Goal: Task Accomplishment & Management: Complete application form

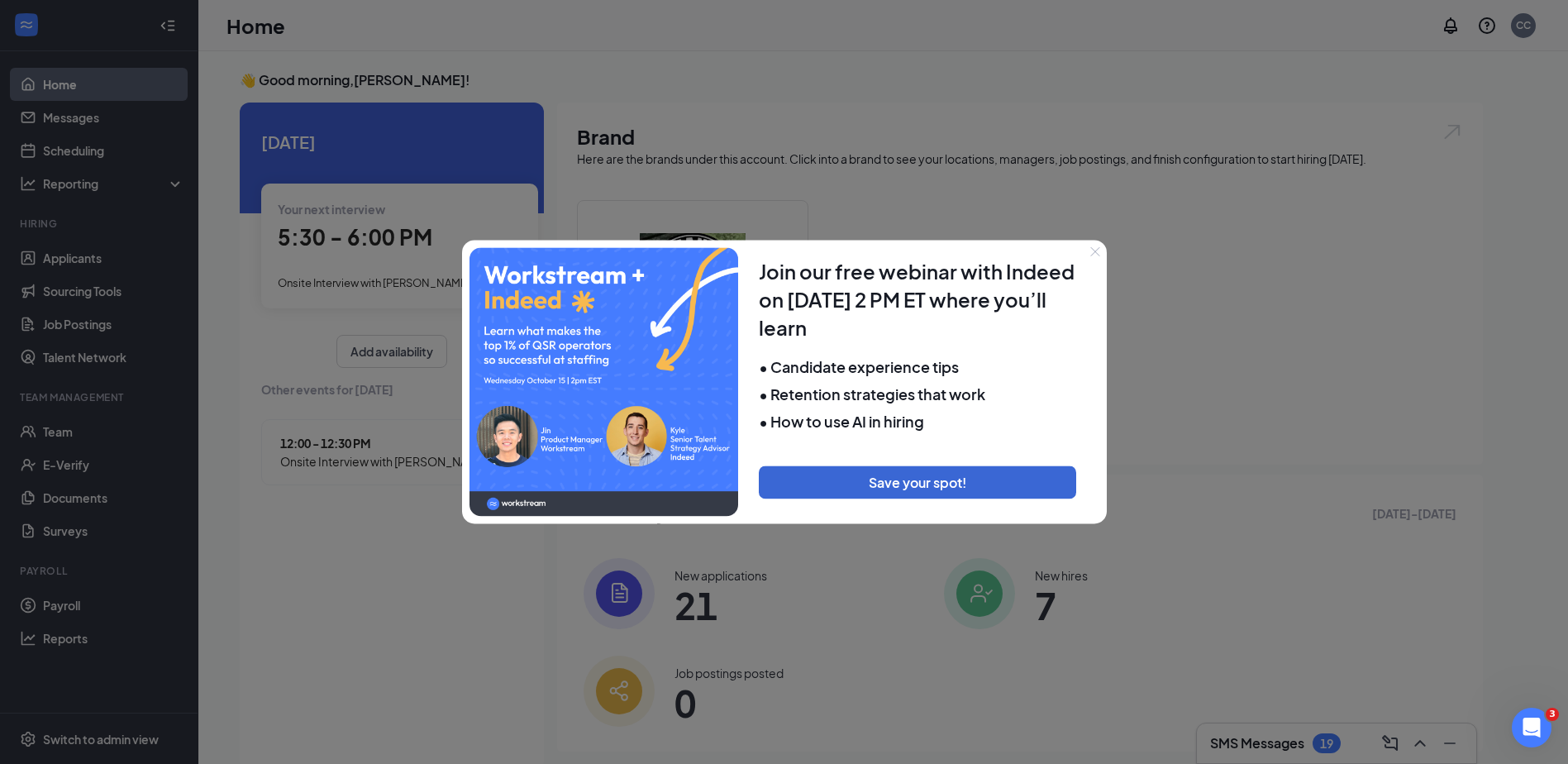
click at [71, 427] on div at bounding box center [784, 382] width 1568 height 764
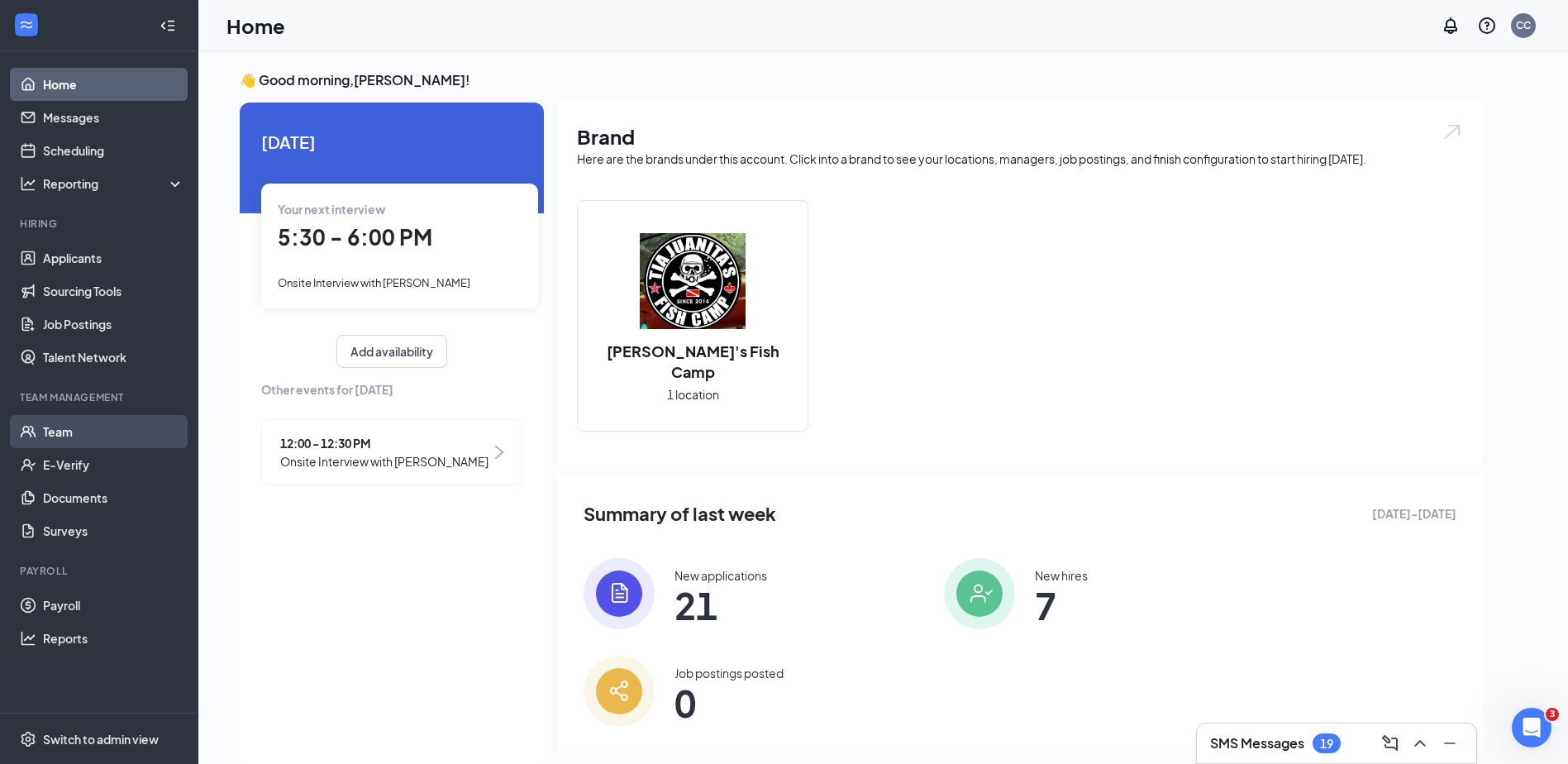
click at [115, 430] on link "Team" at bounding box center [114, 431] width 141 height 33
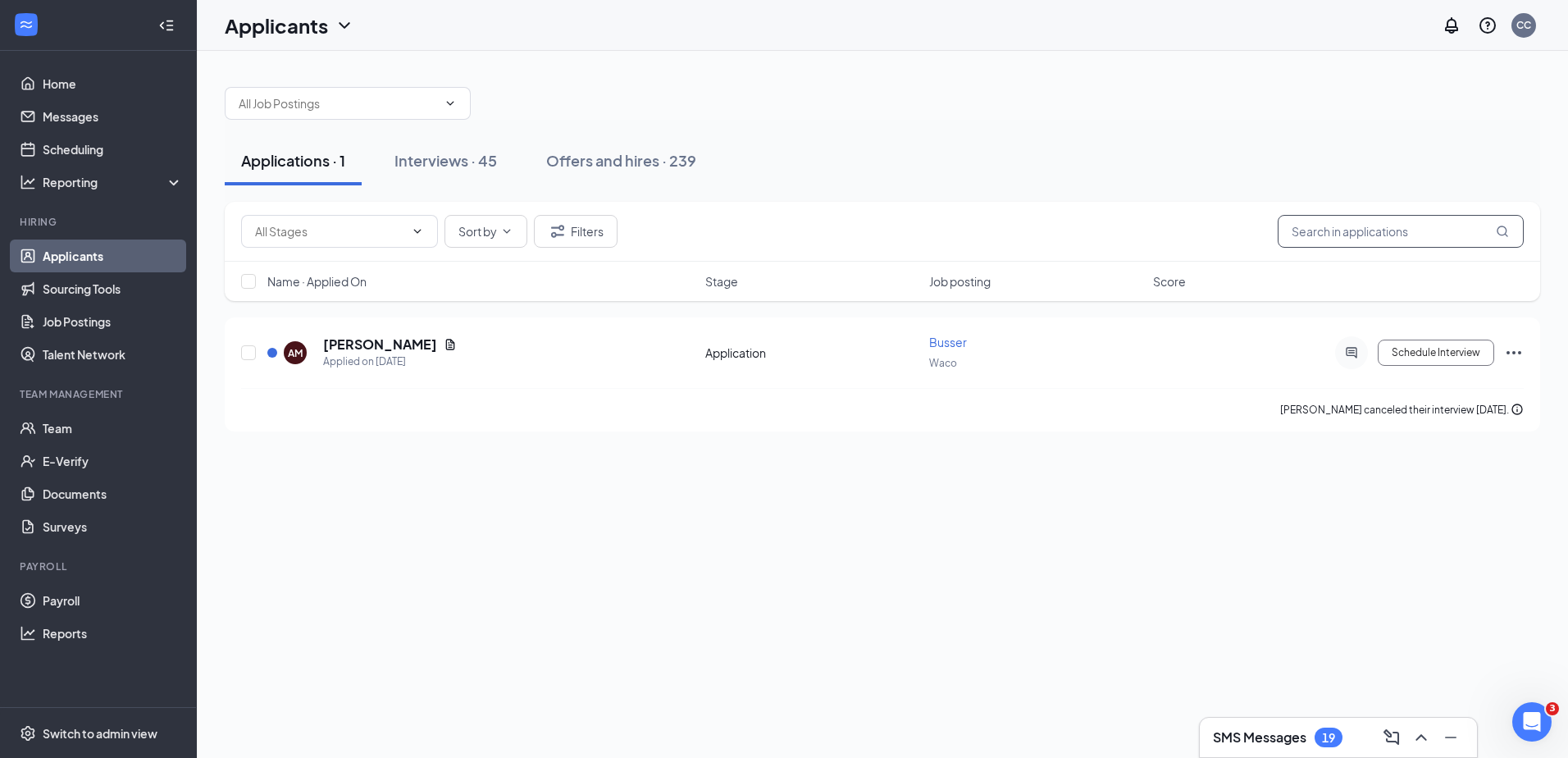
click at [1342, 238] on input "text" at bounding box center [1400, 231] width 246 height 33
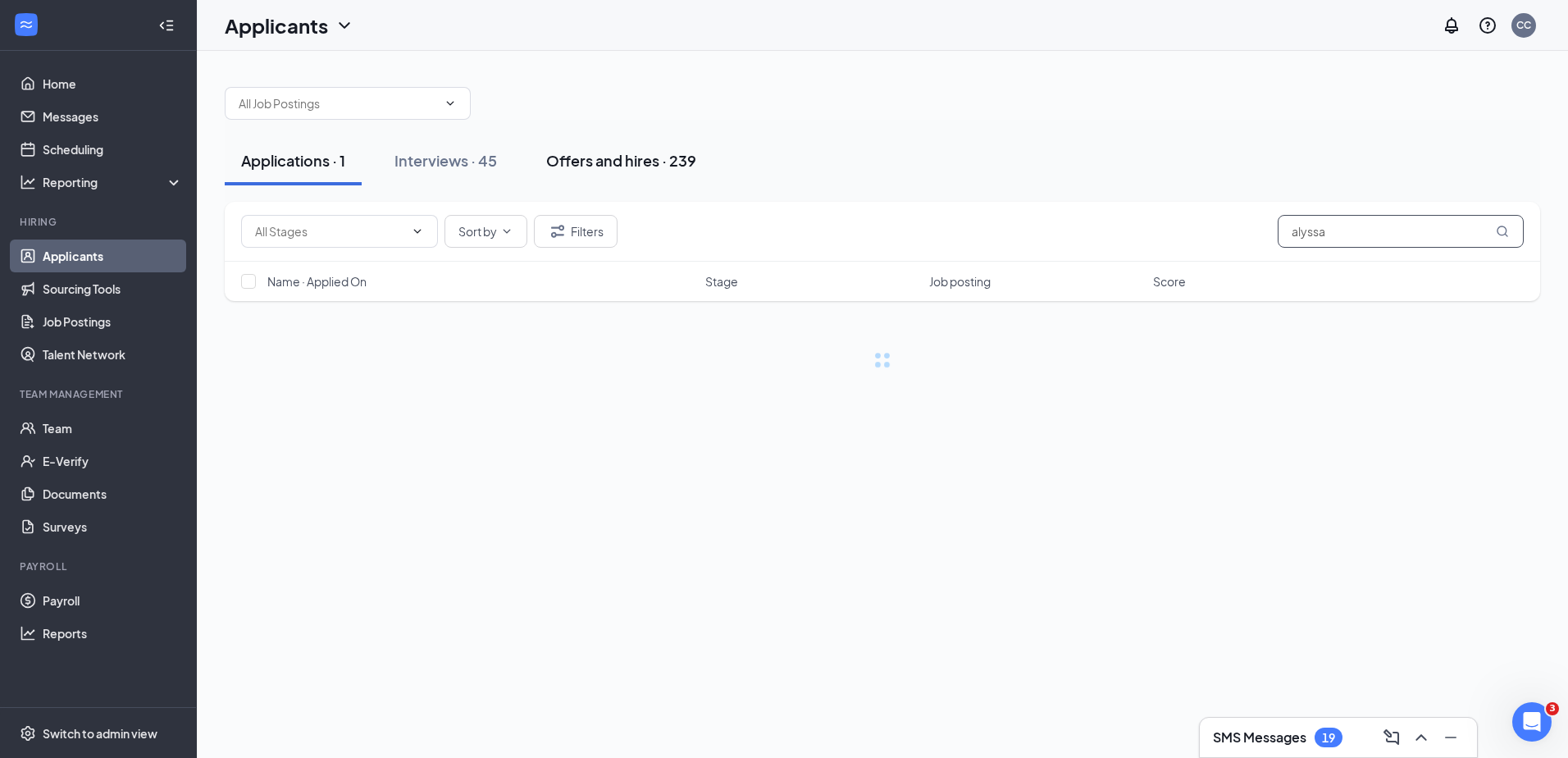
type input "alyssa"
click at [622, 174] on button "Offers and hires · 239" at bounding box center [621, 160] width 183 height 49
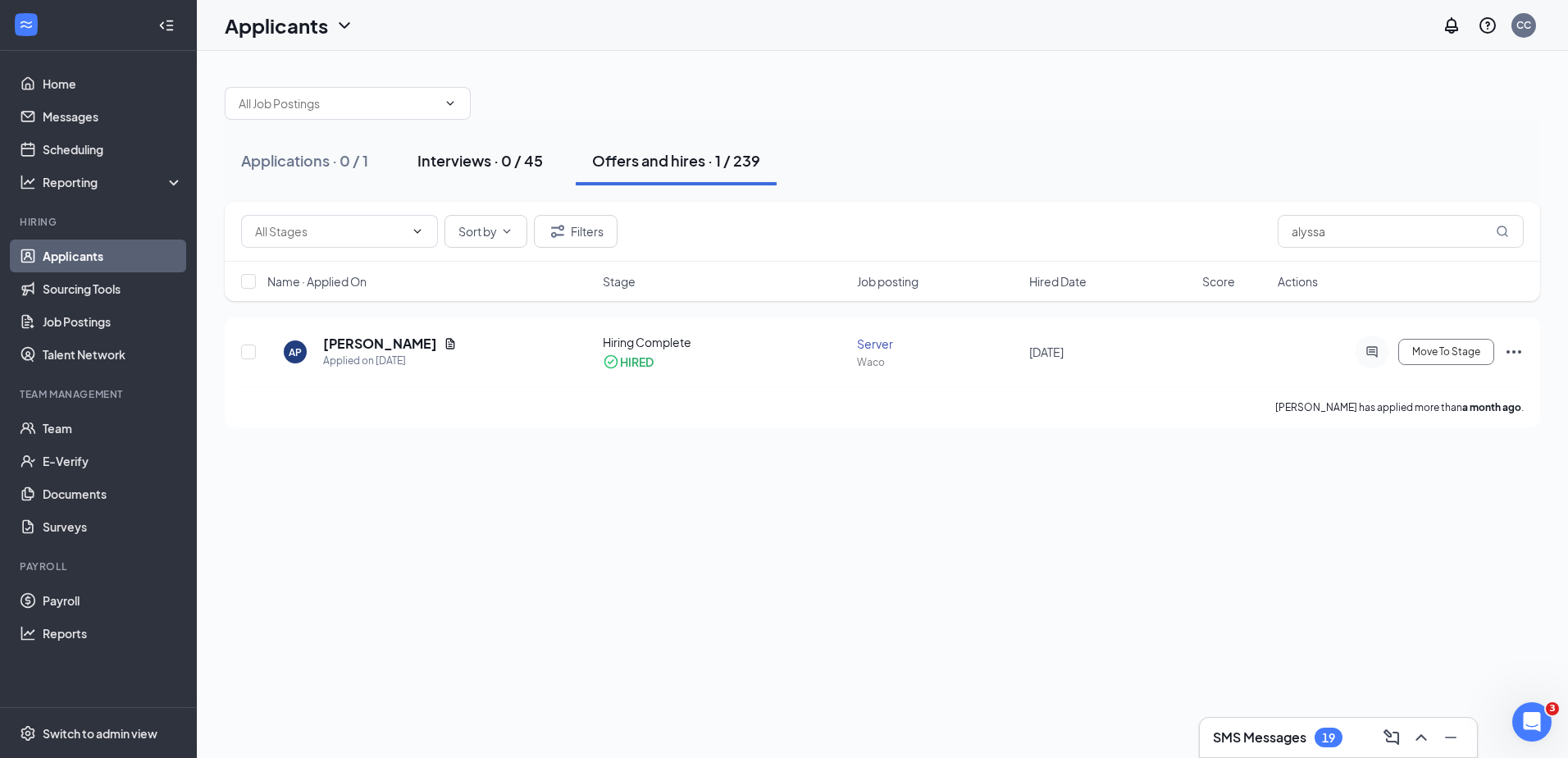
click at [452, 160] on div "Interviews · 0 / 45" at bounding box center [480, 160] width 125 height 21
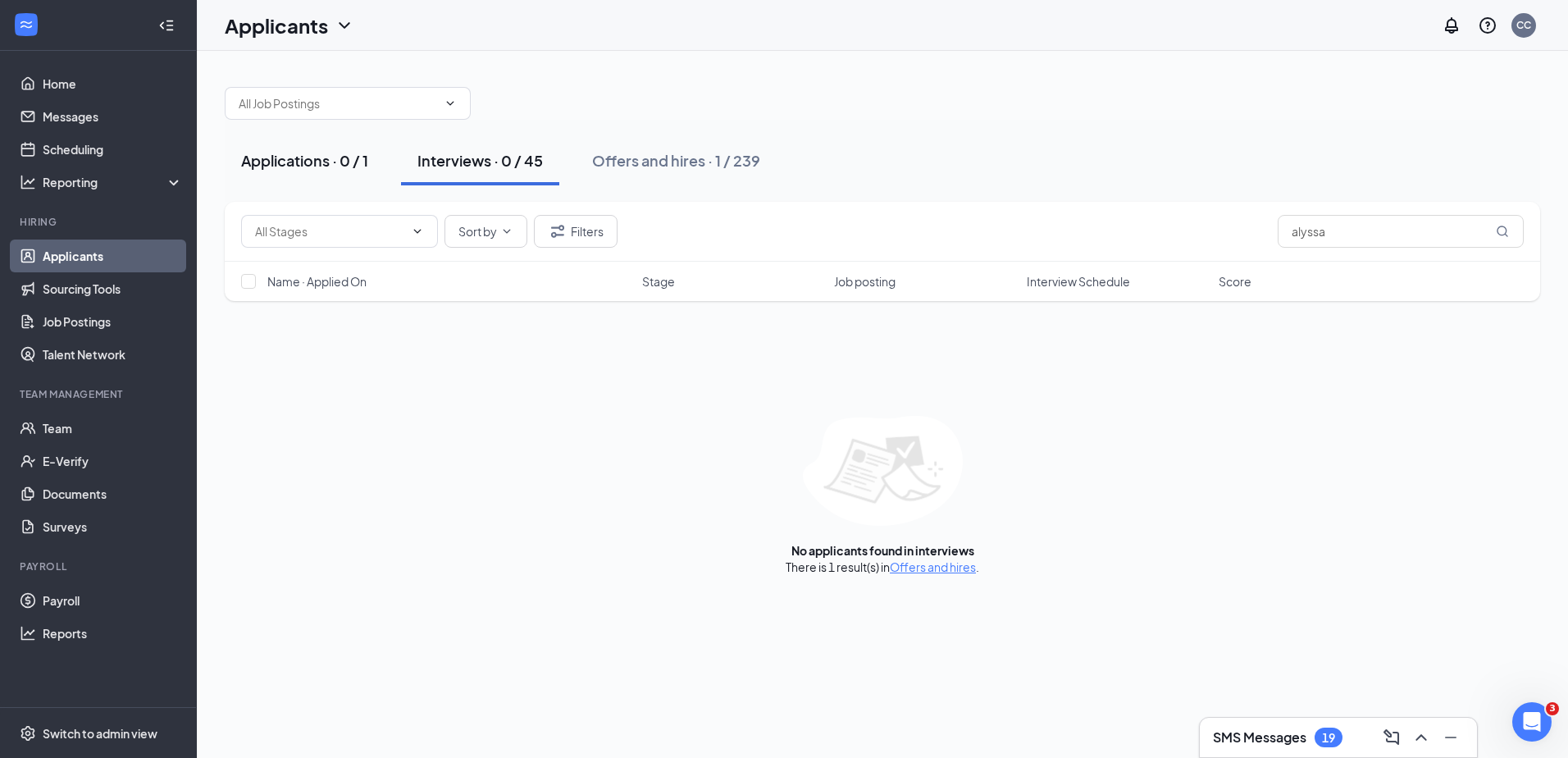
click at [329, 160] on div "Applications · 0 / 1" at bounding box center [305, 160] width 127 height 21
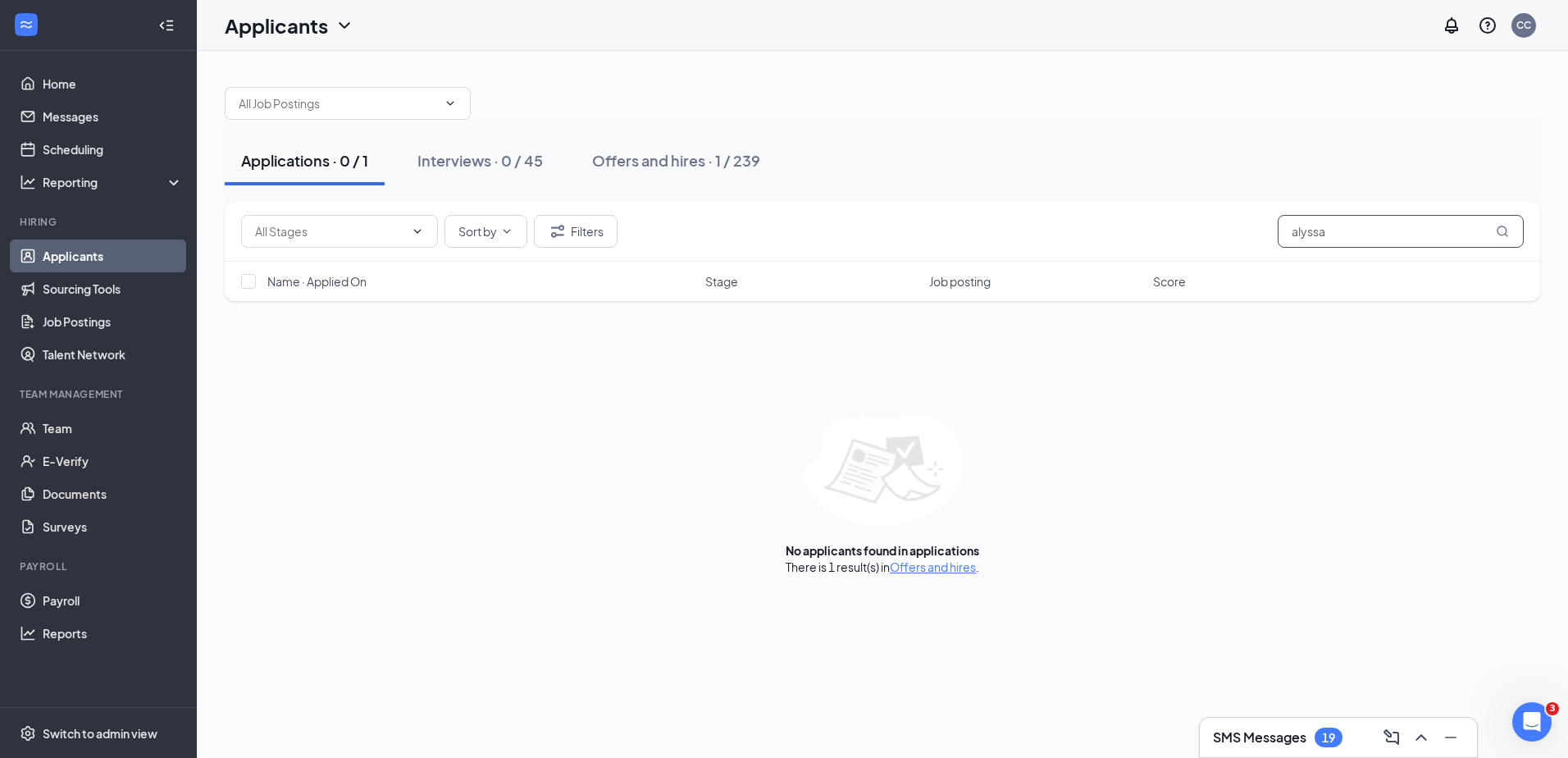
drag, startPoint x: 1233, startPoint y: 196, endPoint x: 1166, endPoint y: 202, distance: 67.3
click at [1166, 202] on div "Sort by Filters alyssa" at bounding box center [882, 231] width 1315 height 60
type input "jones"
drag, startPoint x: 488, startPoint y: 135, endPoint x: 503, endPoint y: 152, distance: 22.7
click at [488, 136] on div "Applications · 0 / 1 Interviews · 0 / 45 Offers and hires · 1 / 239" at bounding box center [882, 160] width 1315 height 82
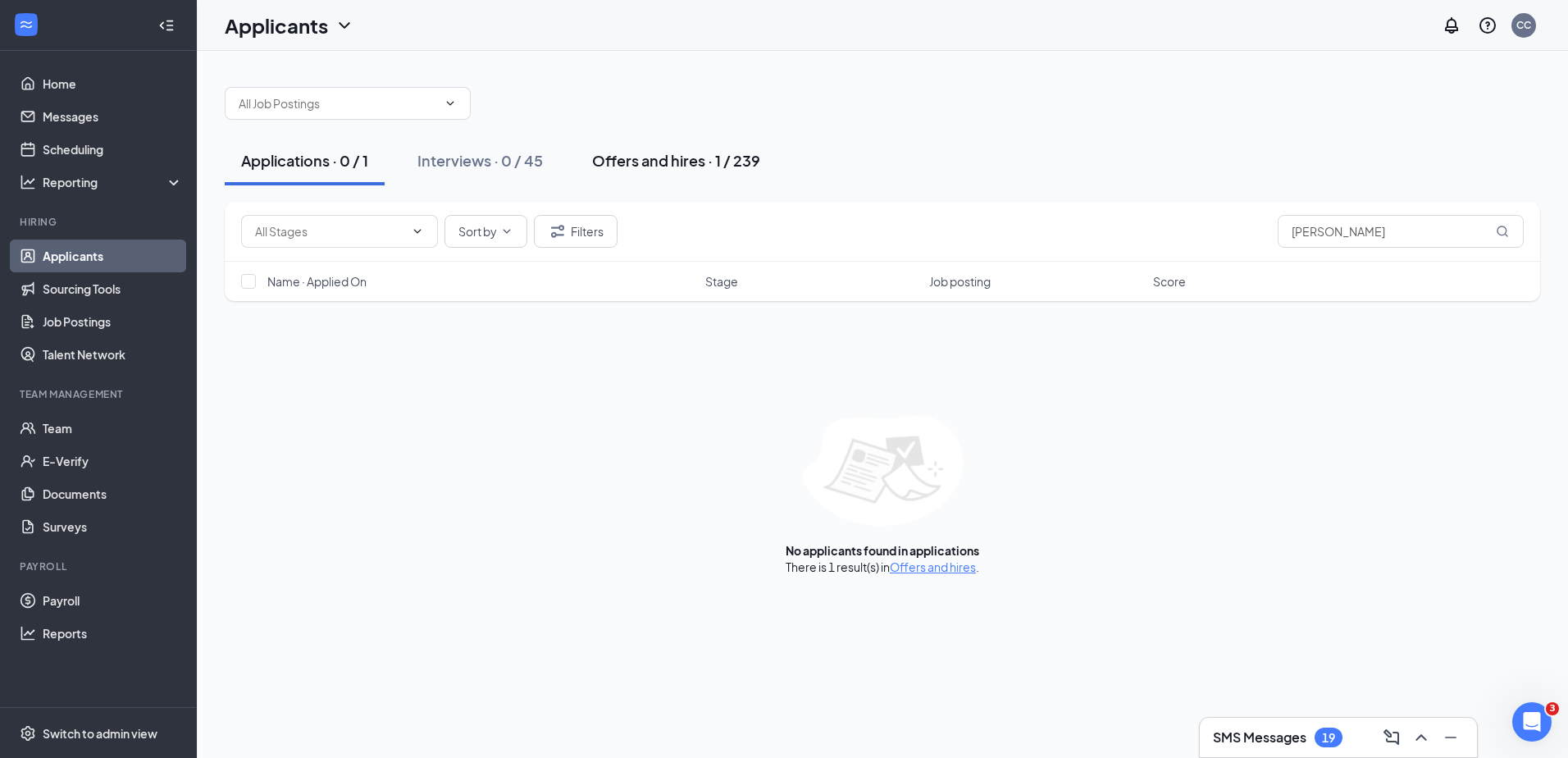
click at [648, 170] on div "Offers and hires · 1 / 239" at bounding box center [676, 160] width 168 height 21
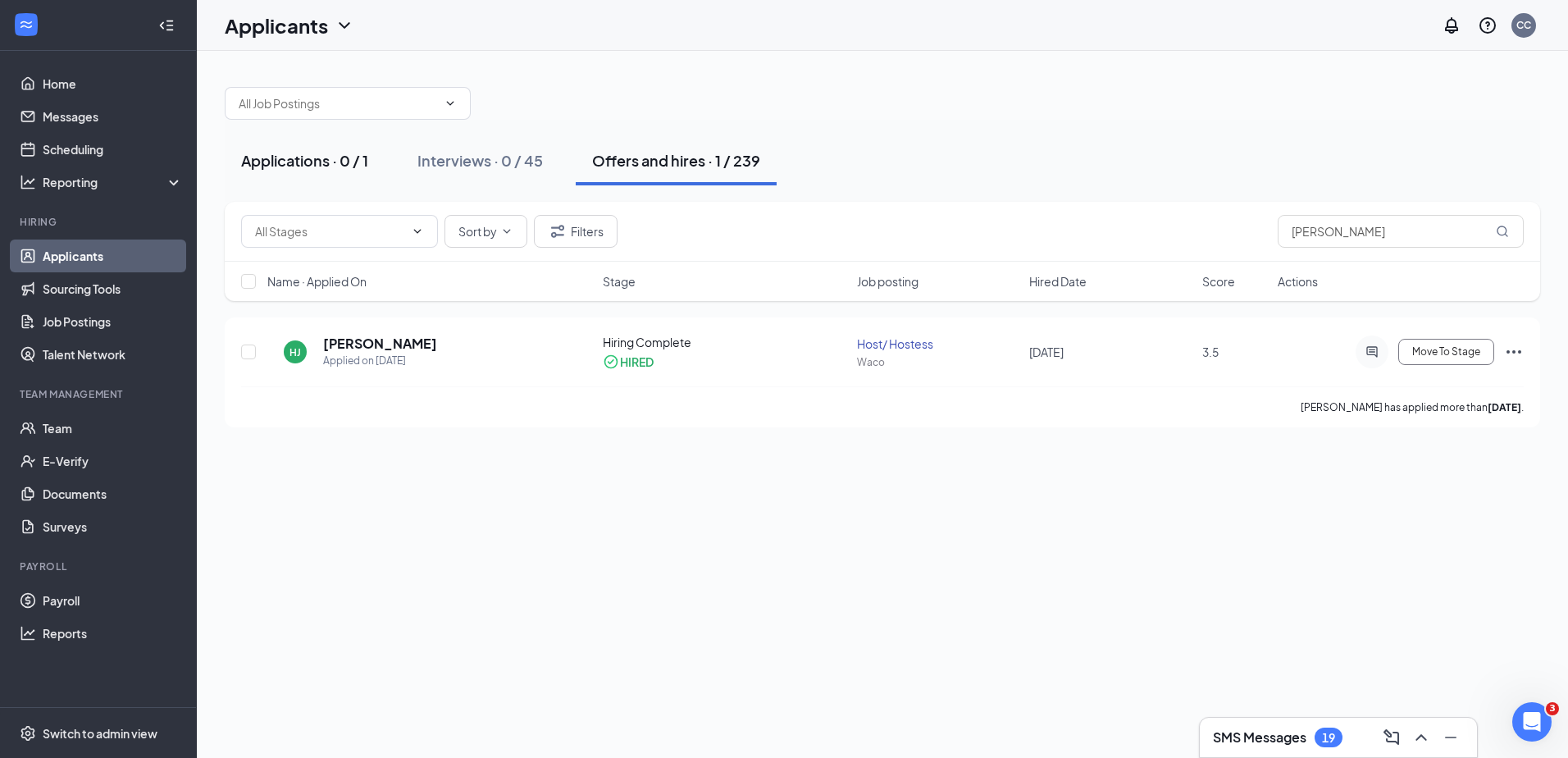
click at [332, 150] on div "Applications · 0 / 1" at bounding box center [305, 160] width 127 height 21
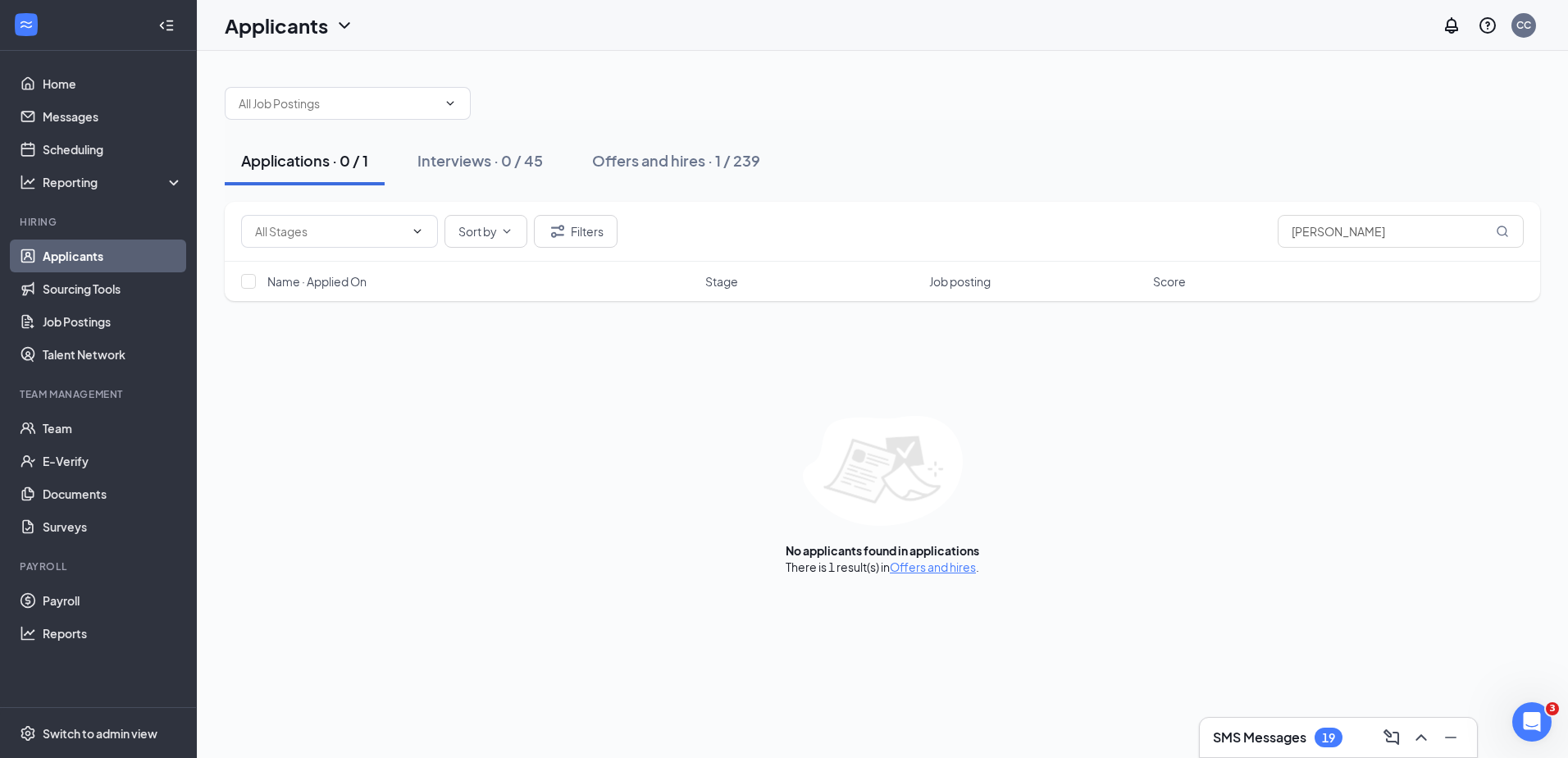
click at [113, 256] on link "Applicants" at bounding box center [113, 256] width 140 height 33
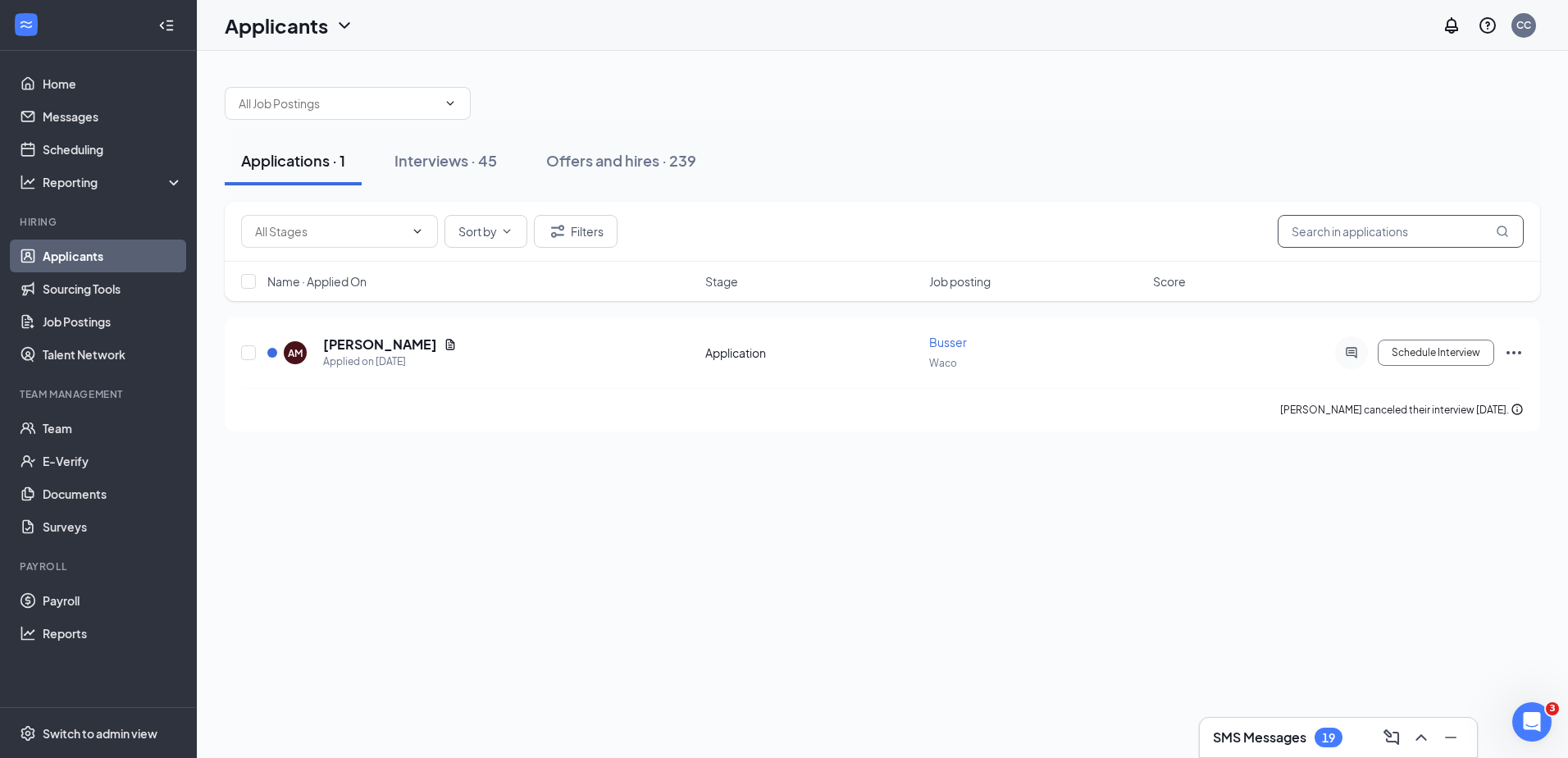
drag, startPoint x: 1354, startPoint y: 236, endPoint x: 1132, endPoint y: 226, distance: 222.2
click at [1132, 226] on div "Sort by Filters jones" at bounding box center [882, 231] width 1282 height 33
click at [486, 159] on div "Interviews · 45" at bounding box center [445, 160] width 103 height 21
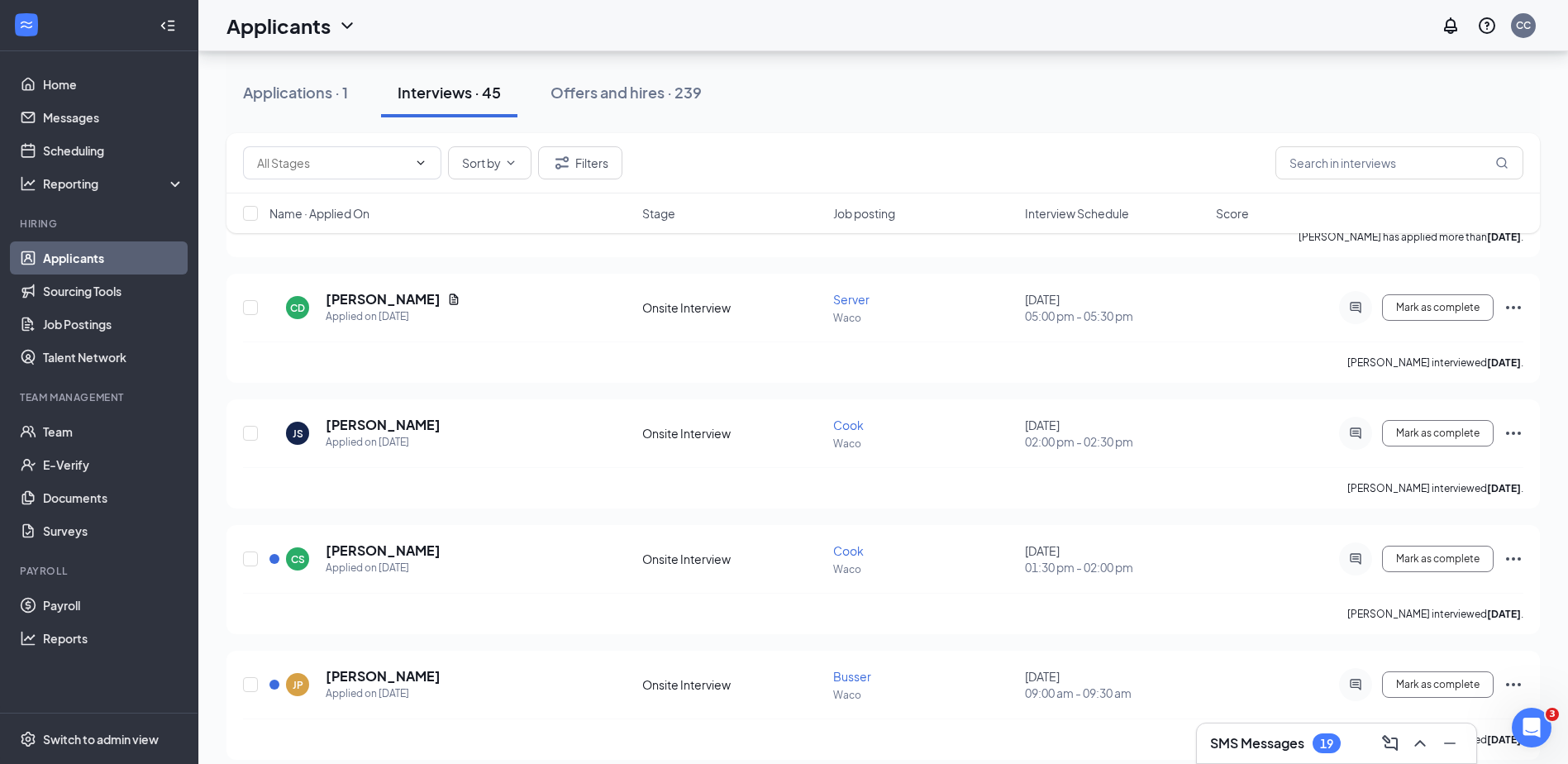
scroll to position [3560, 0]
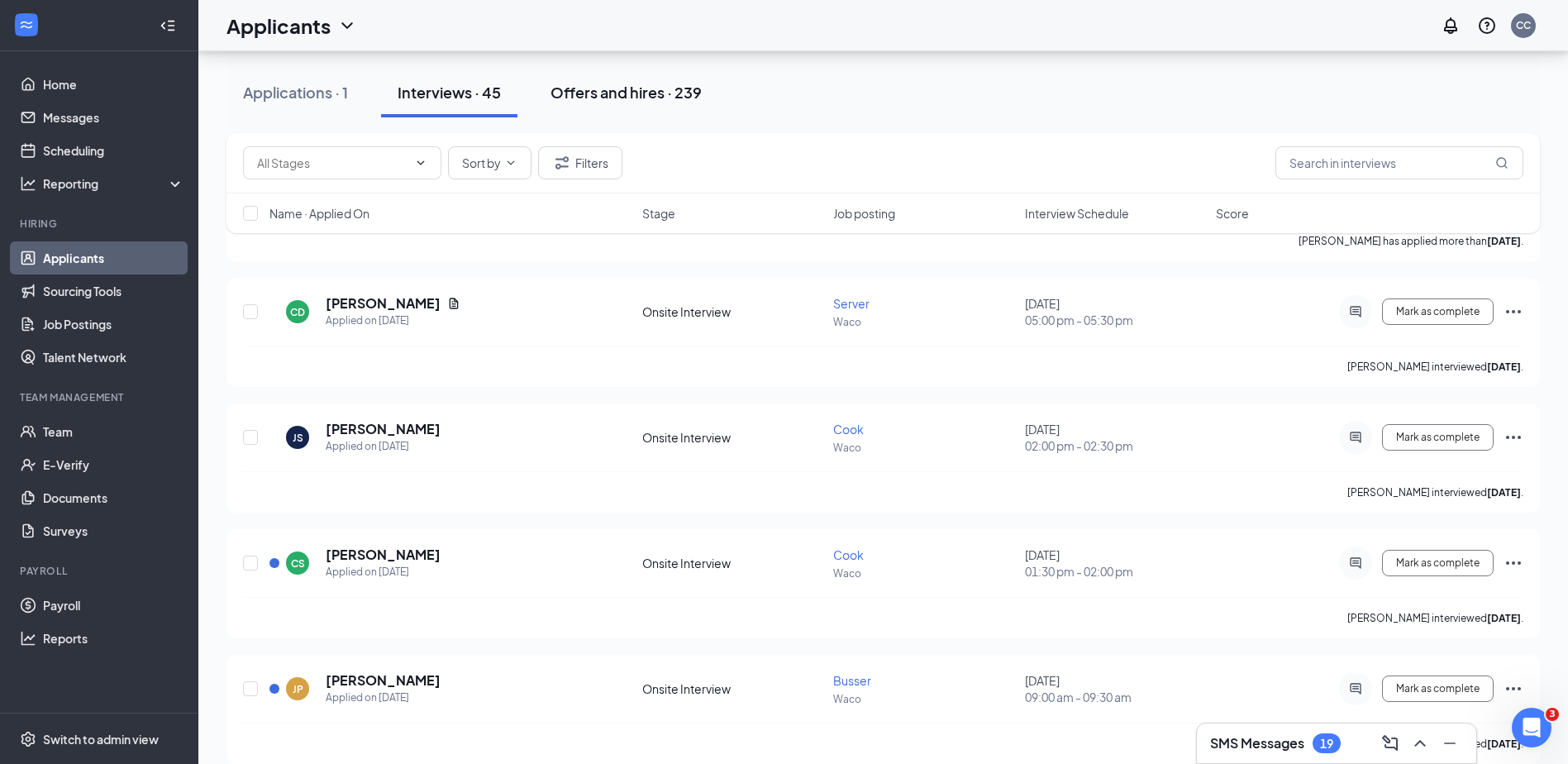
click at [604, 97] on div "Offers and hires · 239" at bounding box center [626, 92] width 151 height 21
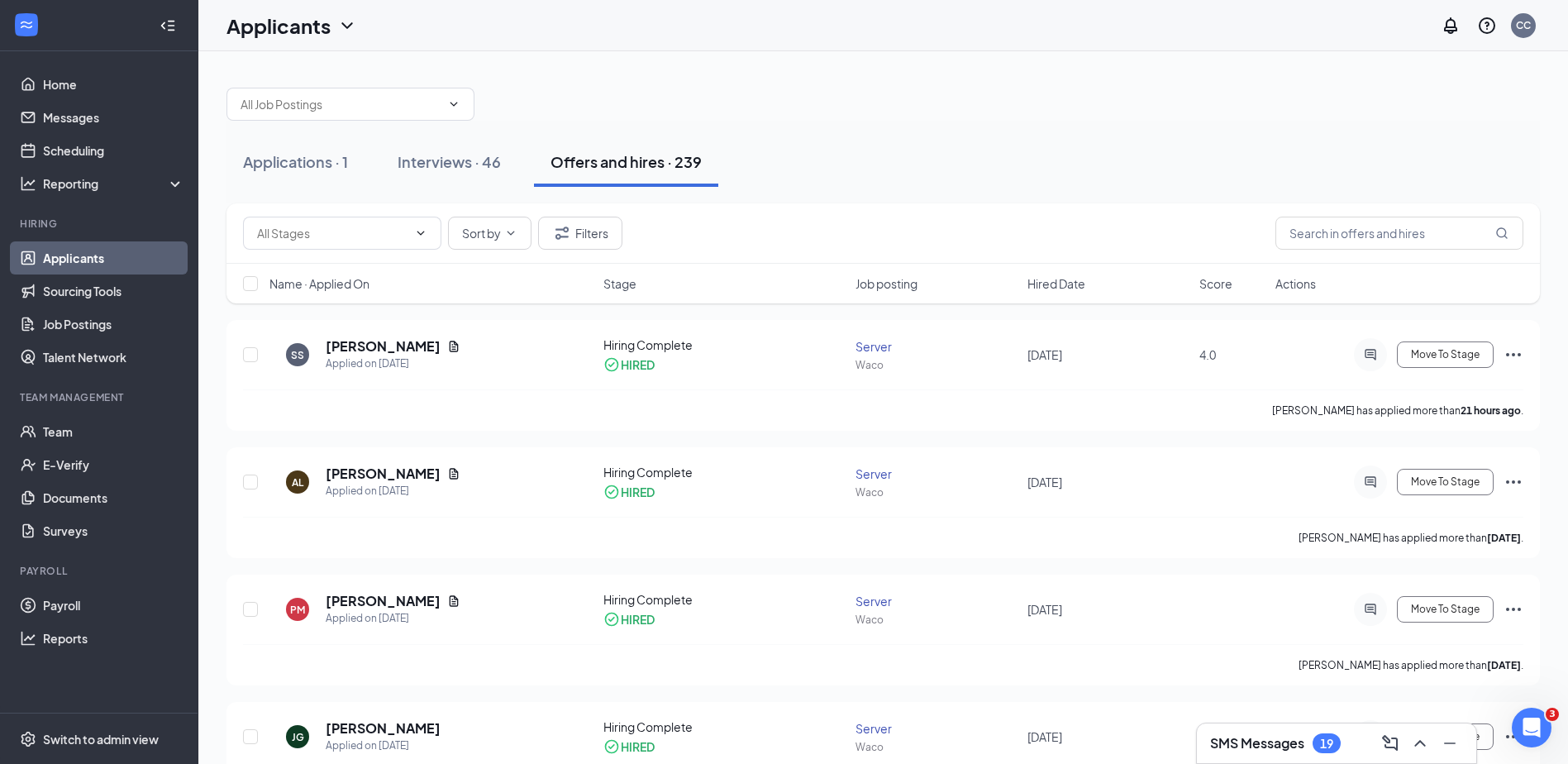
drag, startPoint x: 994, startPoint y: 179, endPoint x: 996, endPoint y: 197, distance: 18.1
click at [994, 199] on div "Applications · 1 Interviews · 46 Offers and hires · 239" at bounding box center [883, 162] width 1313 height 83
click at [115, 427] on link "Team" at bounding box center [114, 431] width 141 height 33
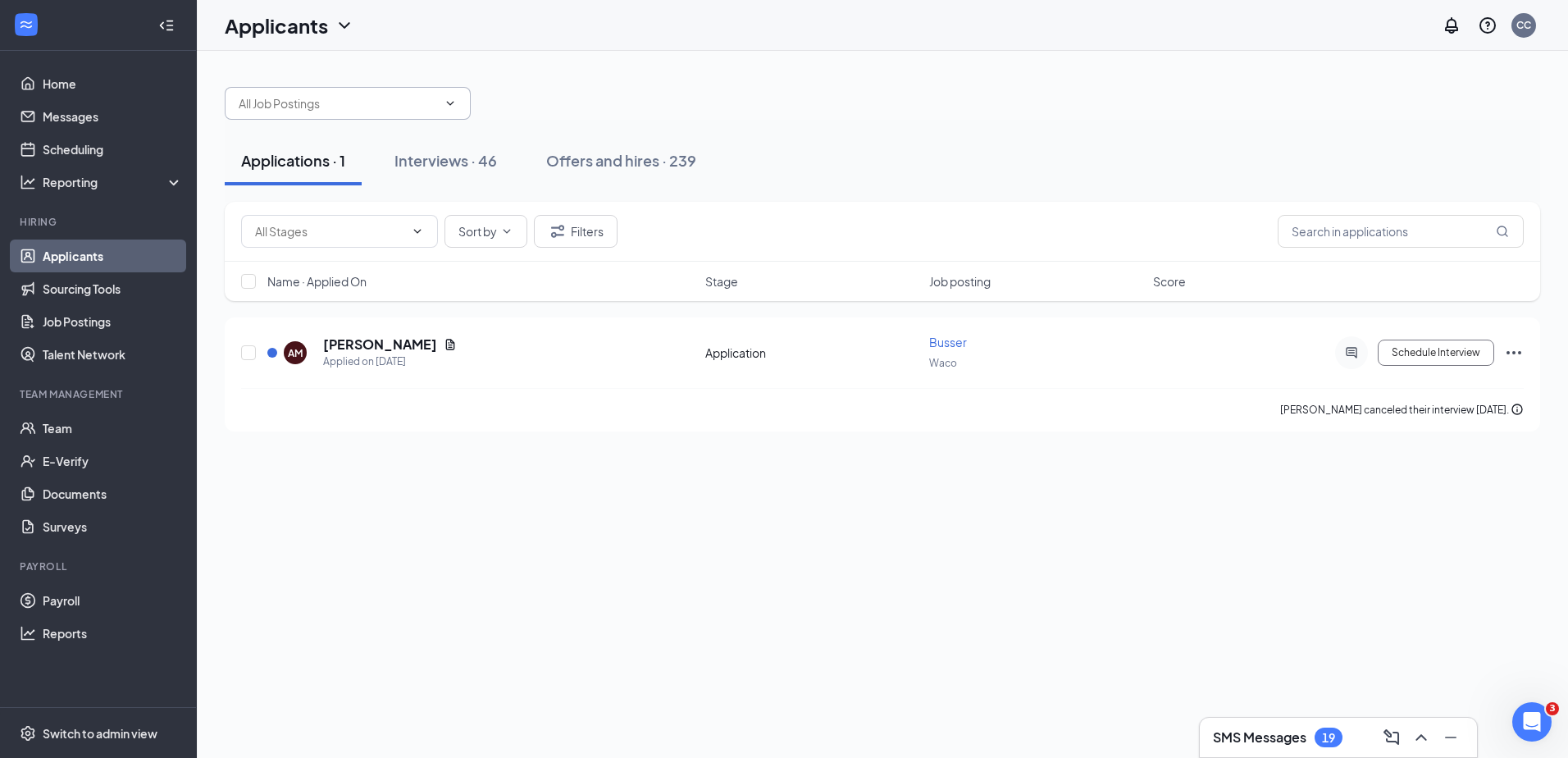
click at [439, 107] on span at bounding box center [347, 104] width 246 height 33
click at [452, 98] on icon "ChevronDown" at bounding box center [450, 104] width 13 height 13
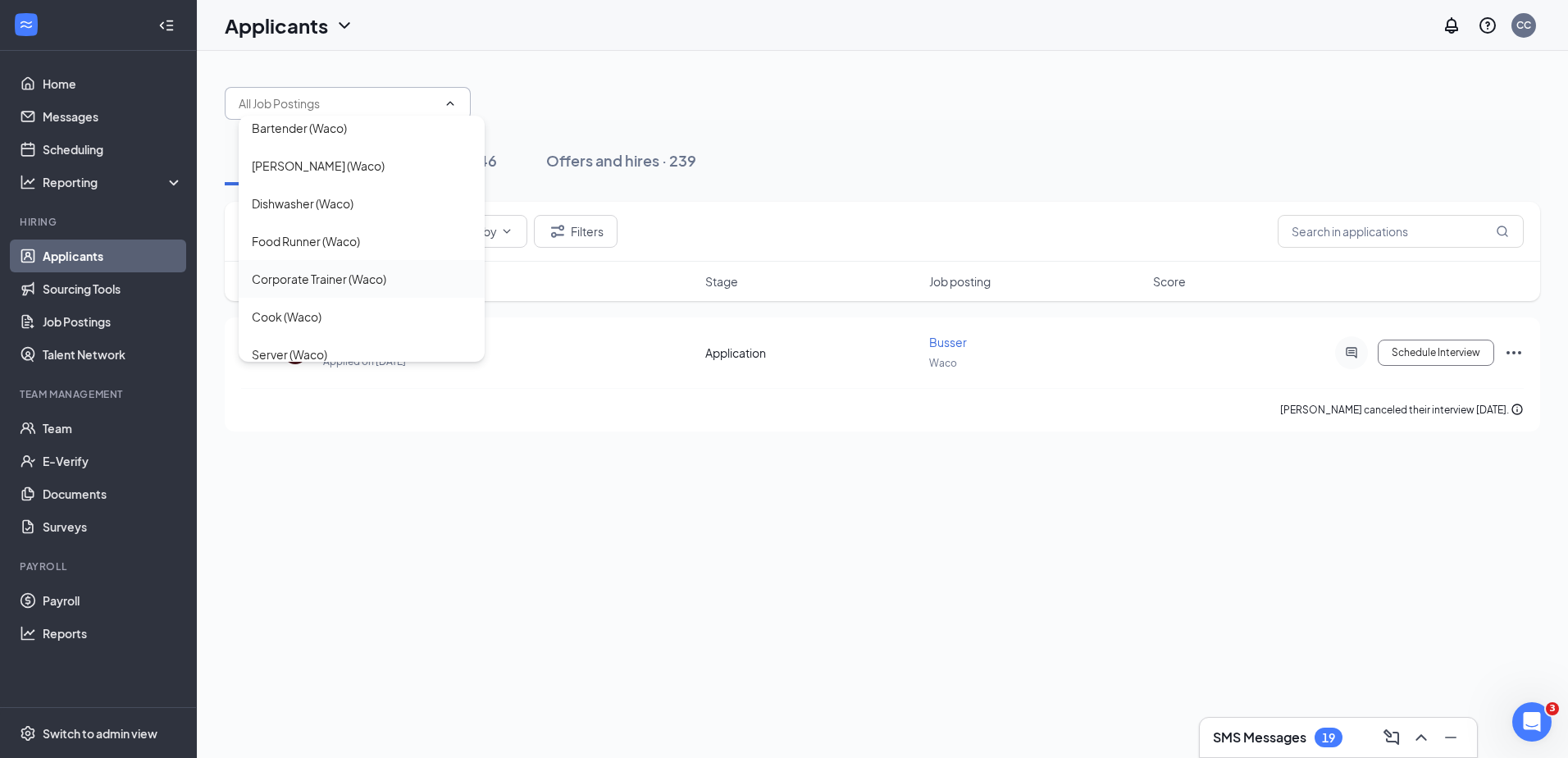
scroll to position [164, 0]
click at [380, 277] on div "Server (Waco)" at bounding box center [361, 272] width 220 height 18
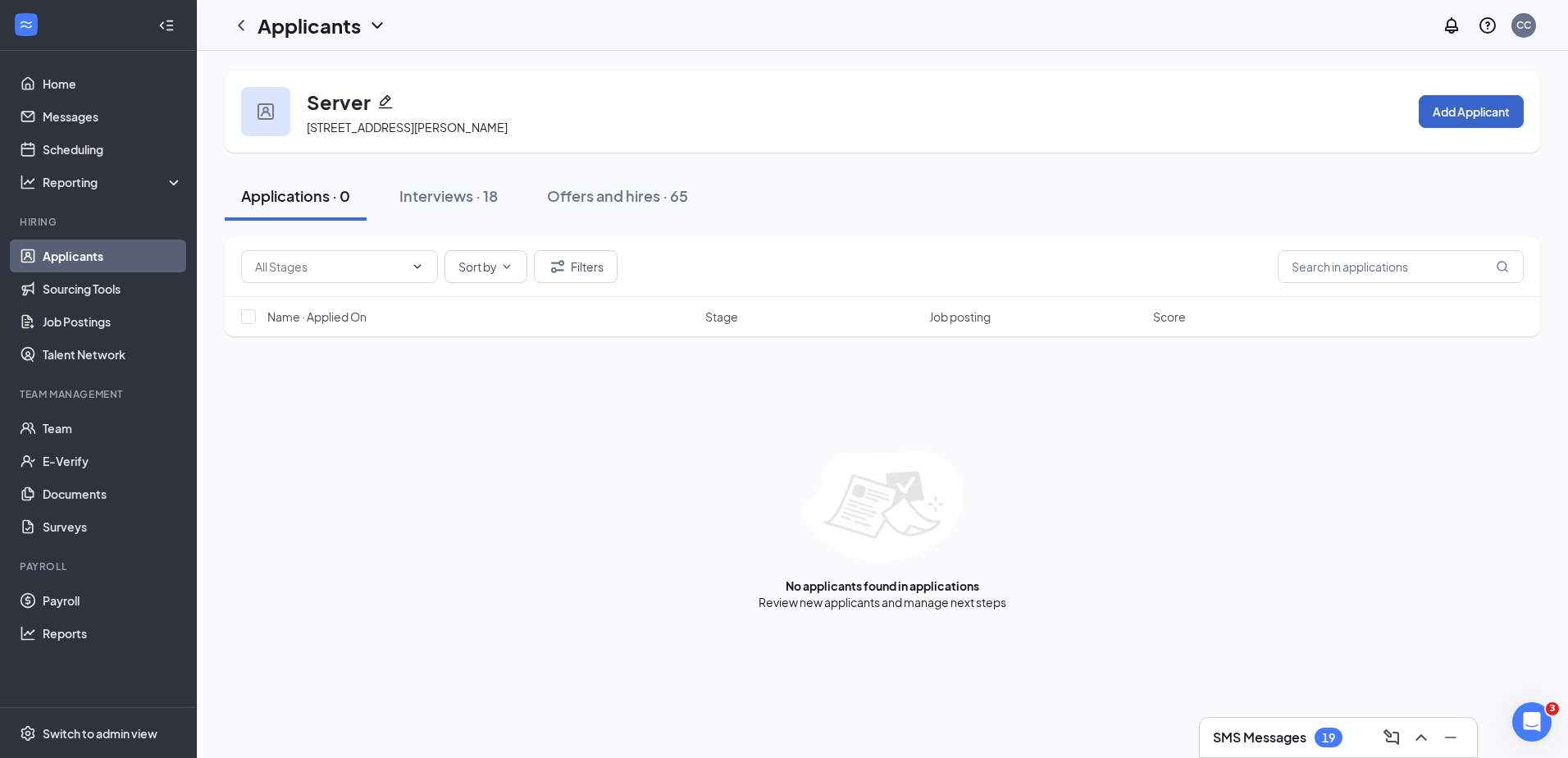
click at [1451, 111] on button "Add Applicant" at bounding box center [1472, 112] width 105 height 33
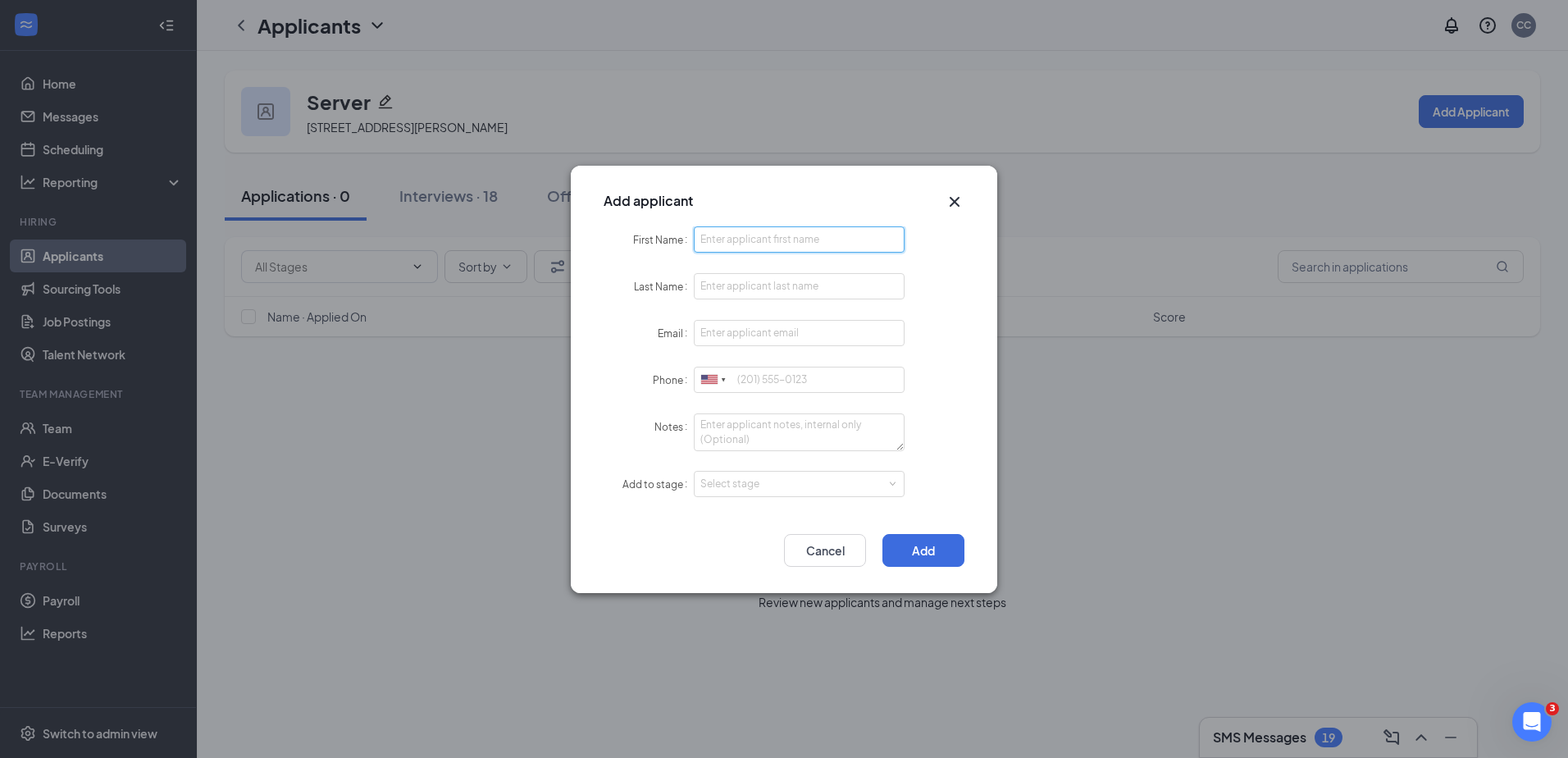
click at [830, 241] on input "First Name" at bounding box center [799, 239] width 211 height 26
type input "Alyssa"
type input "[PERSON_NAME]"
type input "Alyssa"
click at [789, 329] on input "Email" at bounding box center [799, 333] width 211 height 26
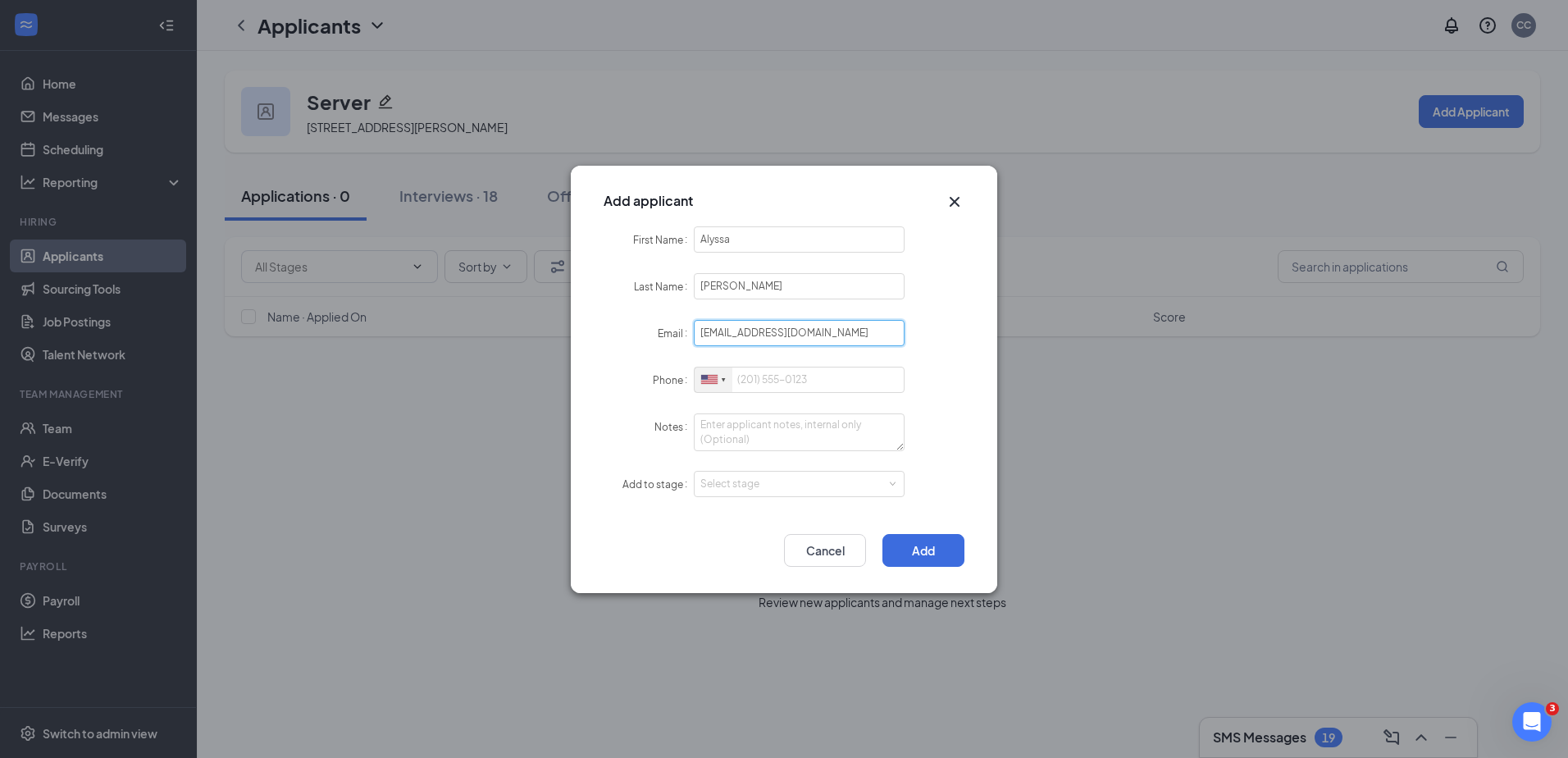
type input "[EMAIL_ADDRESS][DOMAIN_NAME]"
click at [724, 370] on div at bounding box center [724, 379] width 4 height 26
click at [789, 399] on form "First Name [PERSON_NAME] Last Name [PERSON_NAME] Email [EMAIL_ADDRESS][DOMAIN_N…" at bounding box center [784, 372] width 361 height 291
click at [784, 375] on input "Phone" at bounding box center [799, 379] width 211 height 26
click at [842, 488] on div "Select stage" at bounding box center [795, 484] width 190 height 16
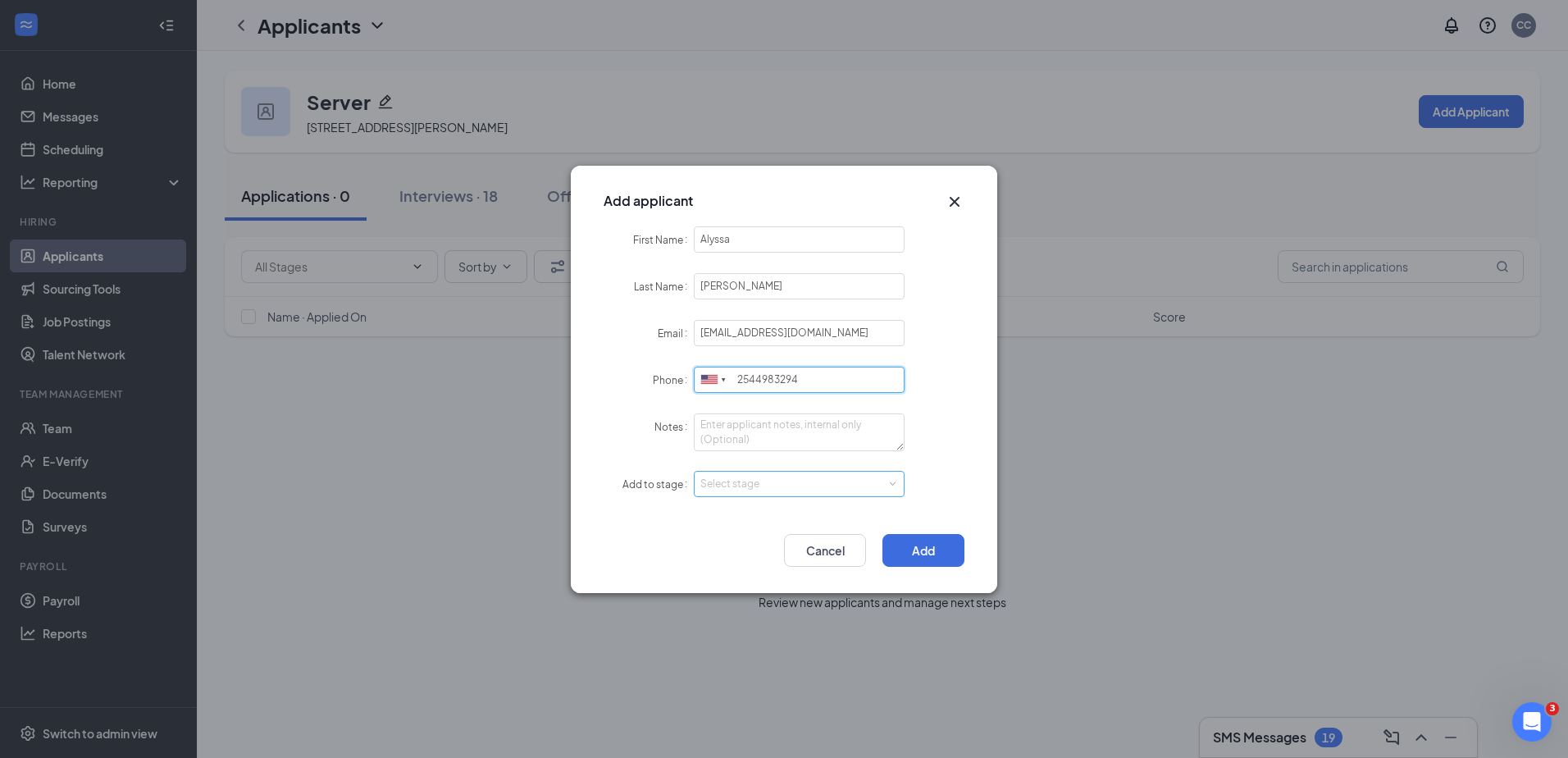
type input "2544983294"
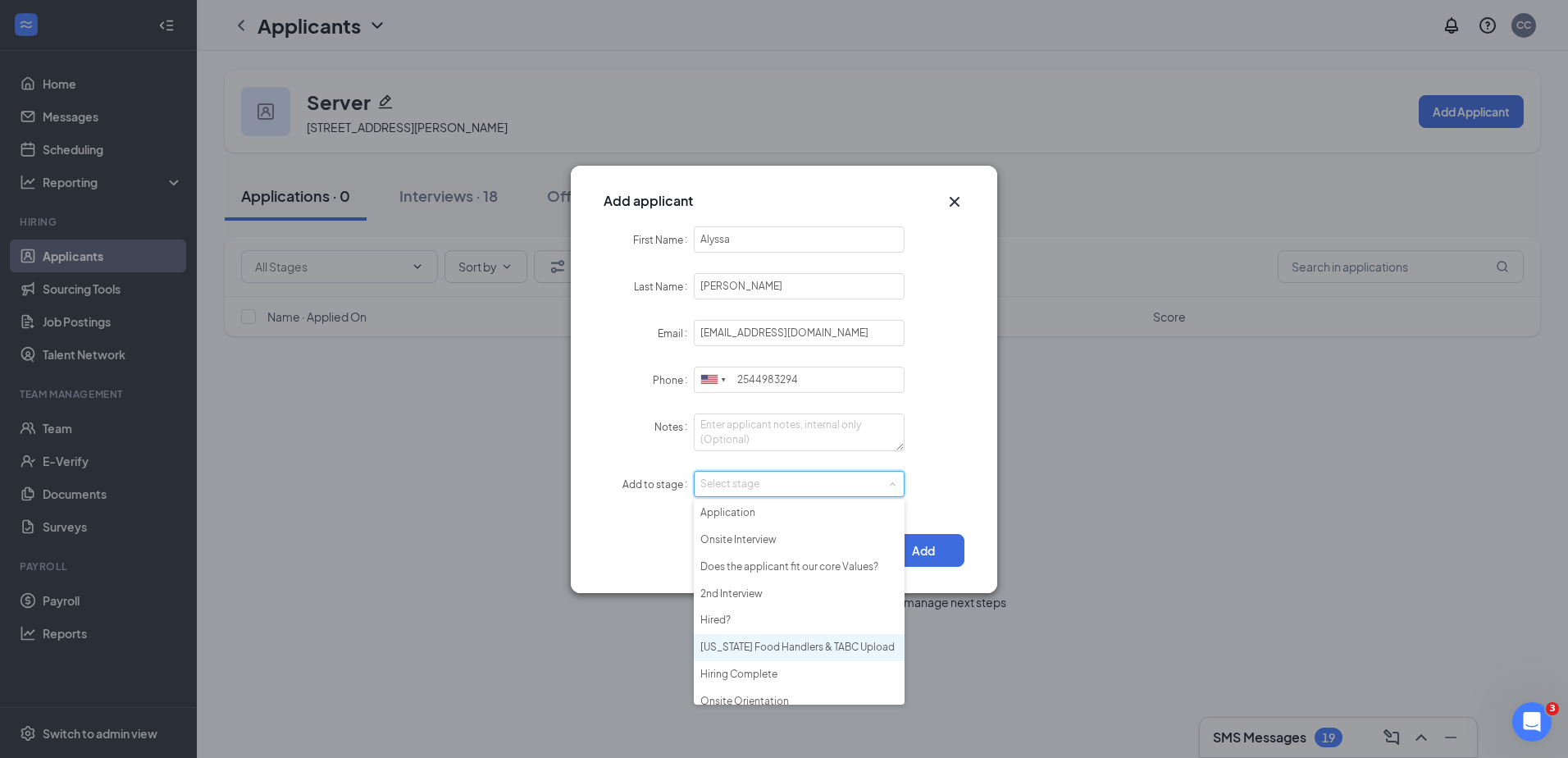
click at [825, 647] on li "[US_STATE] Food Handlers & TABC Upload" at bounding box center [799, 647] width 211 height 27
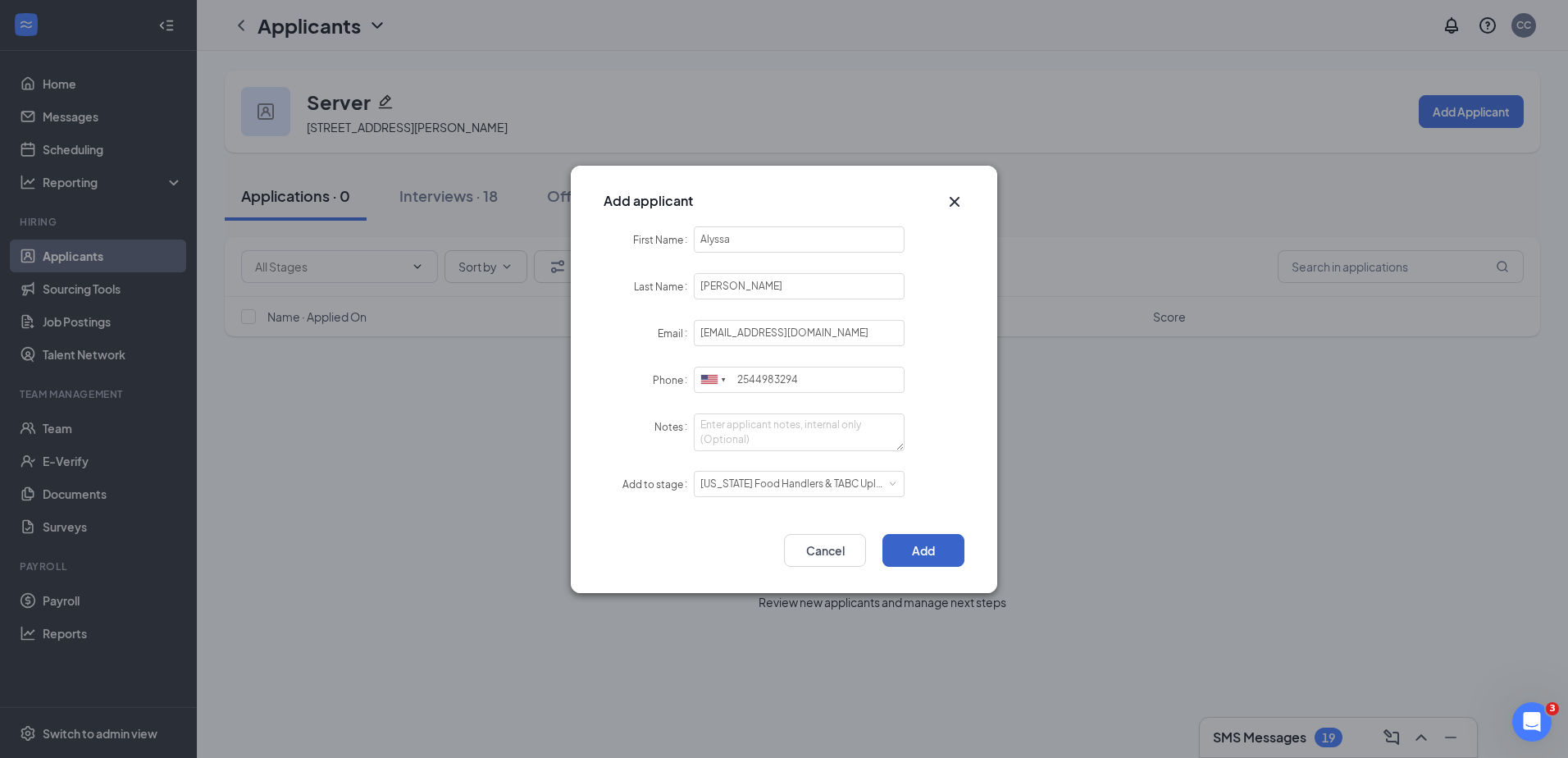
click at [933, 537] on button "Add" at bounding box center [924, 551] width 82 height 33
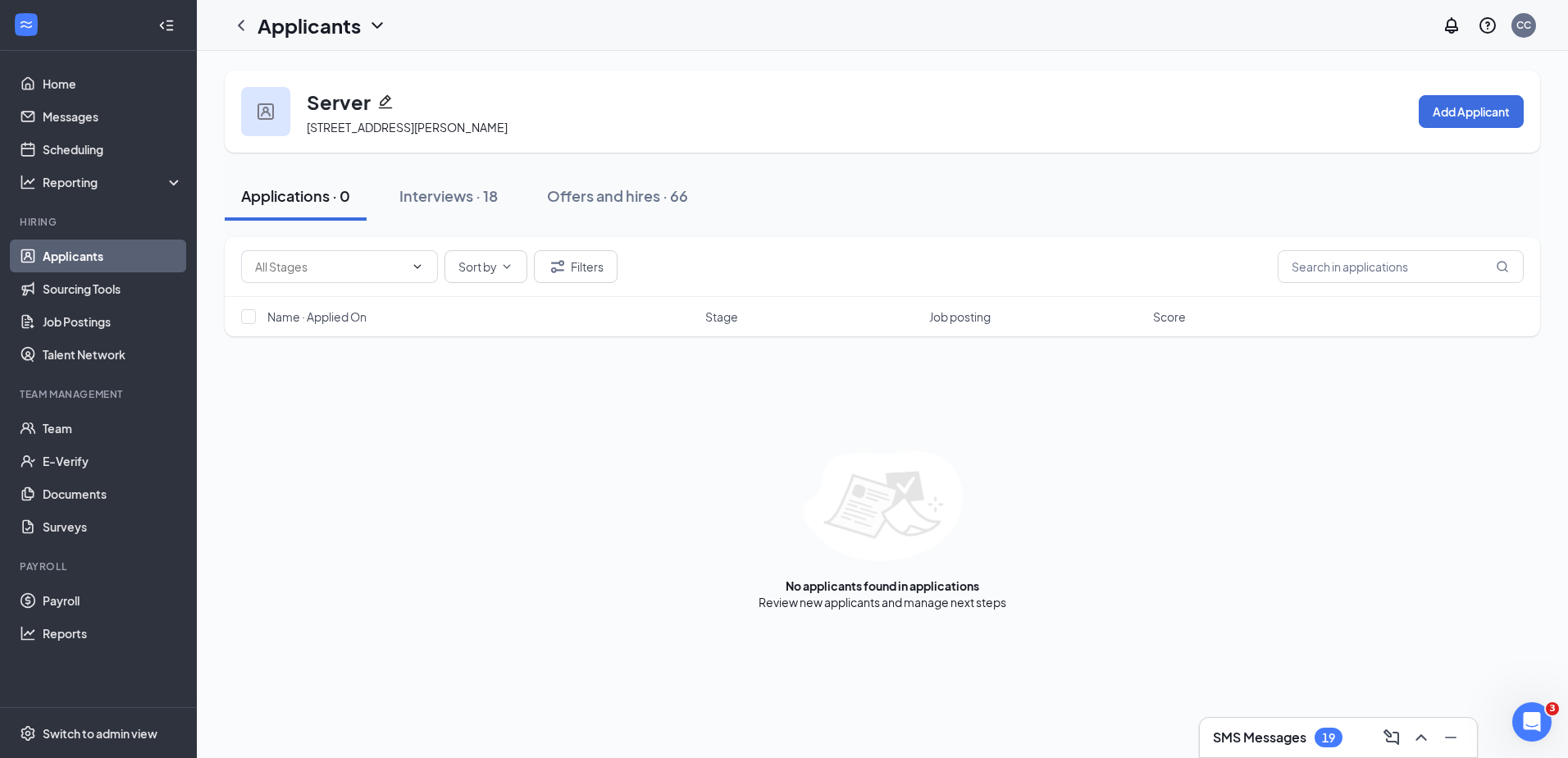
click at [449, 556] on div "No applicants found in applications Review new applicants and manage next steps" at bounding box center [882, 530] width 1315 height 159
click at [556, 526] on div "No applicants found in applications Review new applicants and manage next steps" at bounding box center [882, 530] width 1315 height 159
click at [61, 602] on link "Payroll" at bounding box center [113, 600] width 140 height 33
